Goal: Task Accomplishment & Management: Manage account settings

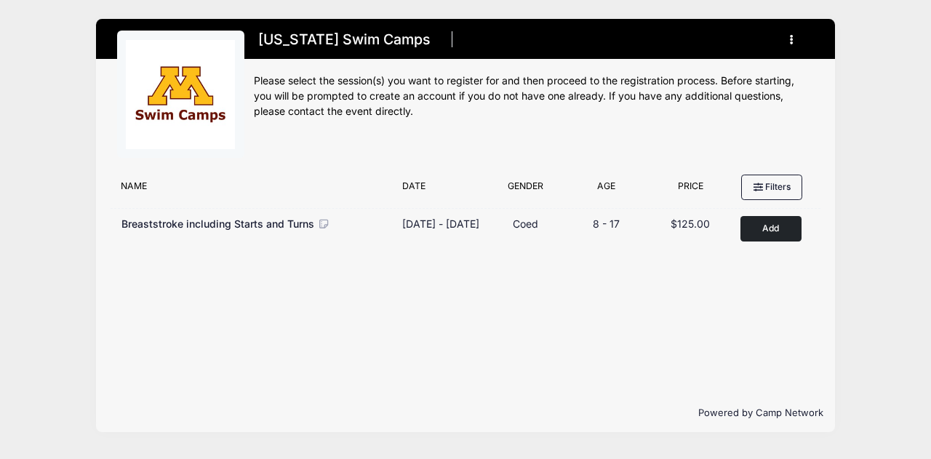
click at [795, 39] on button "button" at bounding box center [793, 39] width 39 height 25
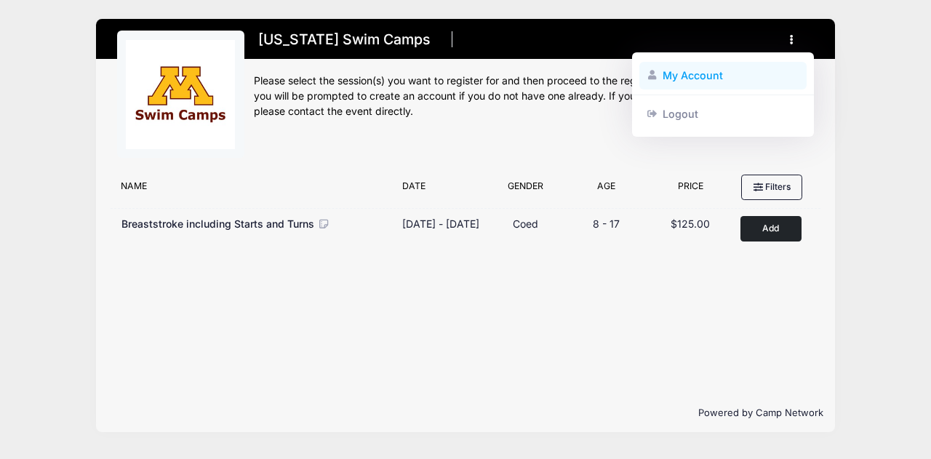
click at [698, 76] on link "My Account" at bounding box center [723, 76] width 168 height 28
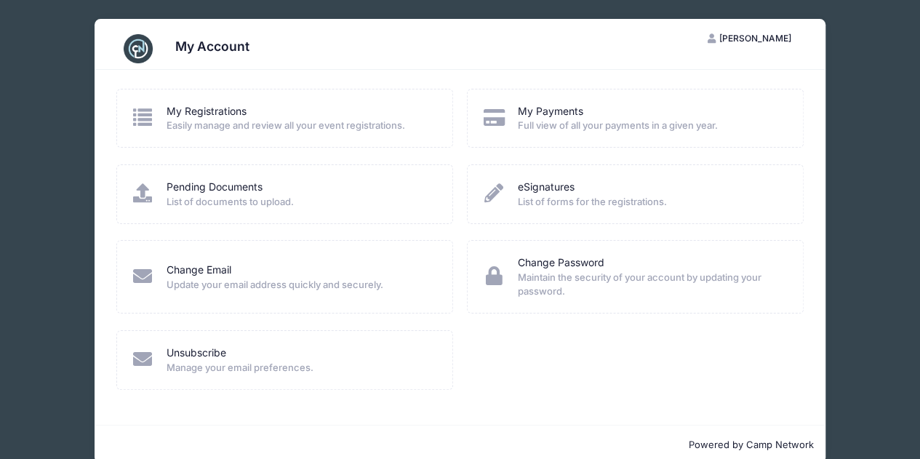
click at [209, 135] on div "My Registrations Easily manage and review all your event registrations." at bounding box center [284, 118] width 337 height 59
drag, startPoint x: 215, startPoint y: 119, endPoint x: 144, endPoint y: 115, distance: 71.4
click at [144, 115] on div "My Registrations Easily manage and review all your event registrations." at bounding box center [284, 118] width 307 height 29
click at [144, 115] on icon at bounding box center [143, 117] width 24 height 19
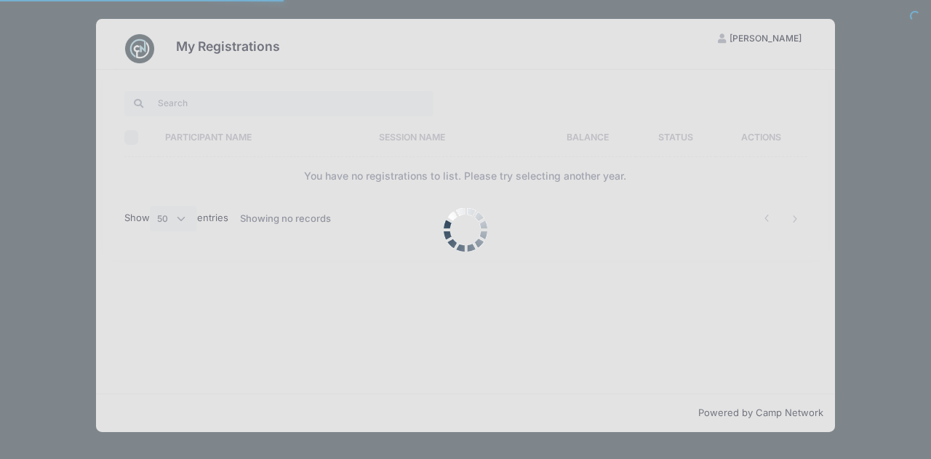
select select "50"
